Goal: Navigation & Orientation: Understand site structure

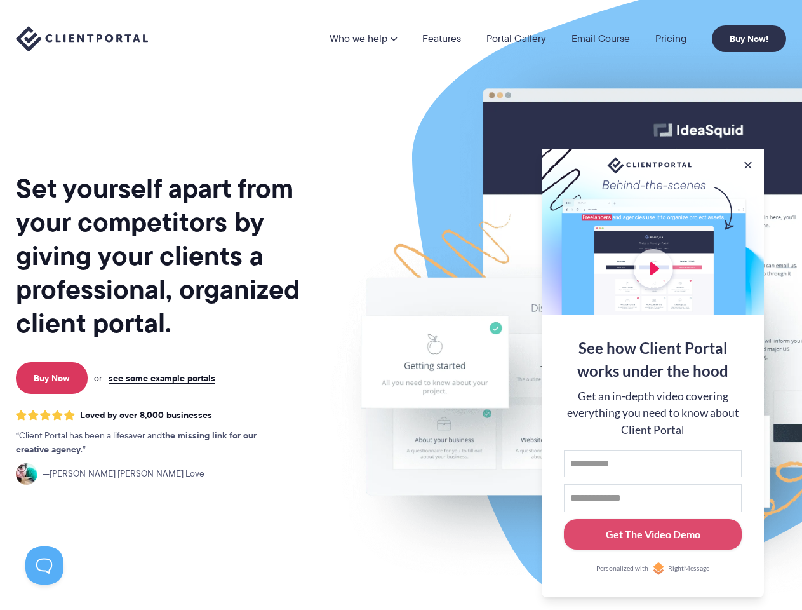
click at [401, 305] on img at bounding box center [663, 314] width 712 height 609
click at [364, 39] on link "Who we help" at bounding box center [363, 39] width 67 height 10
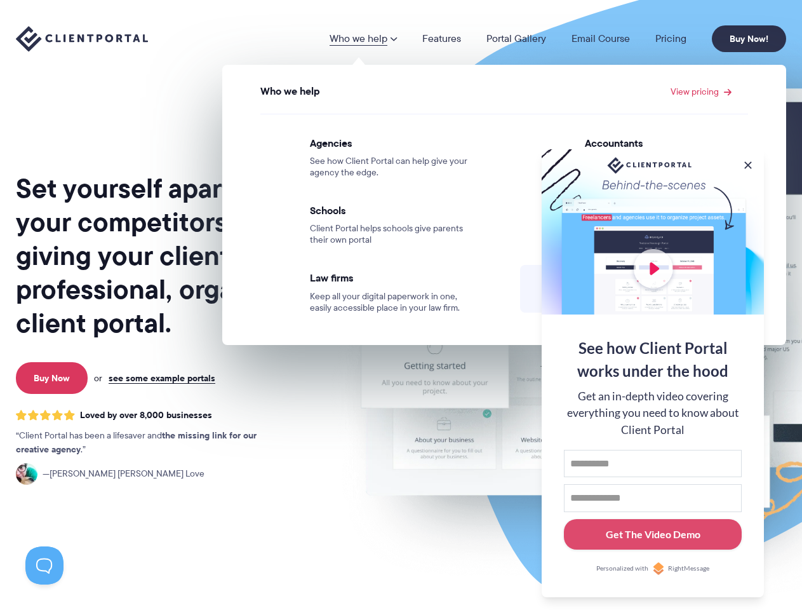
click at [748, 163] on button at bounding box center [748, 165] width 13 height 13
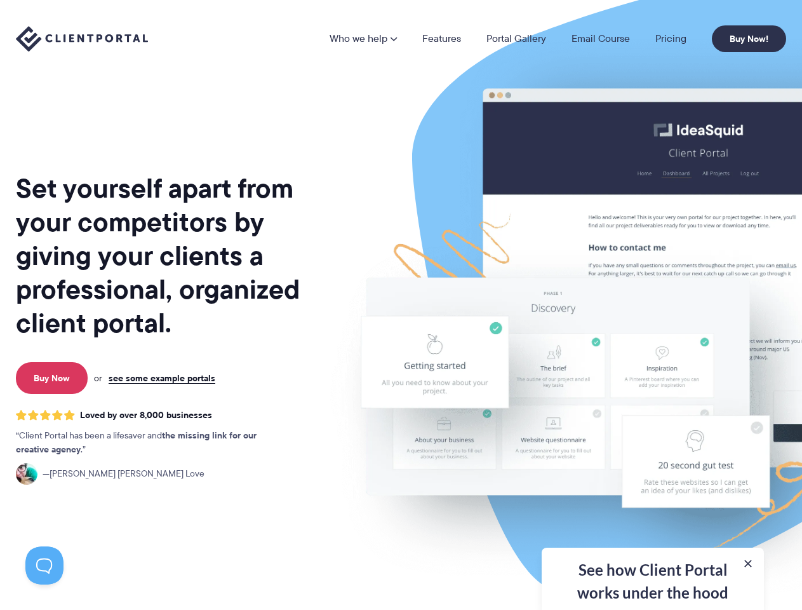
click at [653, 372] on img at bounding box center [663, 314] width 712 height 609
click at [44, 565] on button at bounding box center [44, 565] width 38 height 38
